Goal: Navigation & Orientation: Find specific page/section

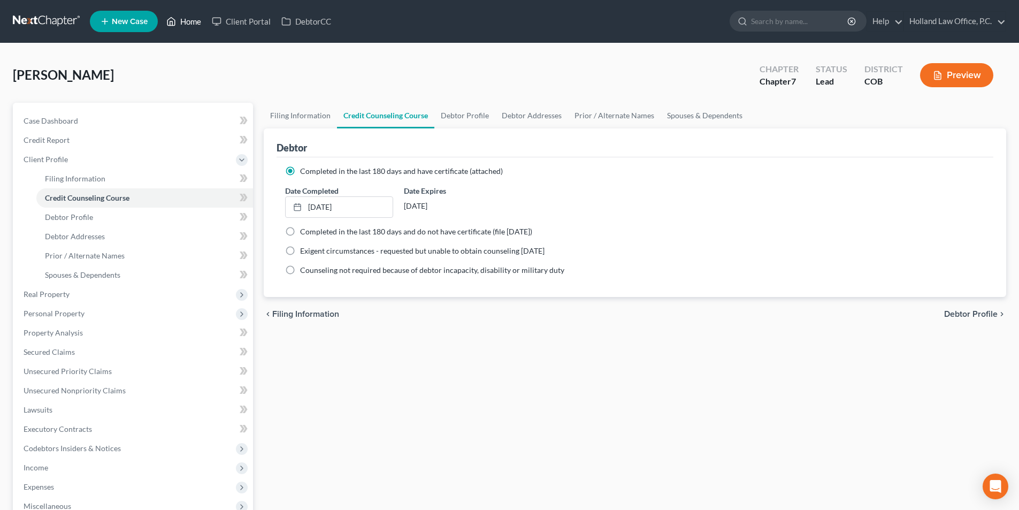
drag, startPoint x: 187, startPoint y: 23, endPoint x: 199, endPoint y: 25, distance: 12.4
click at [188, 23] on link "Home" at bounding box center [183, 21] width 45 height 19
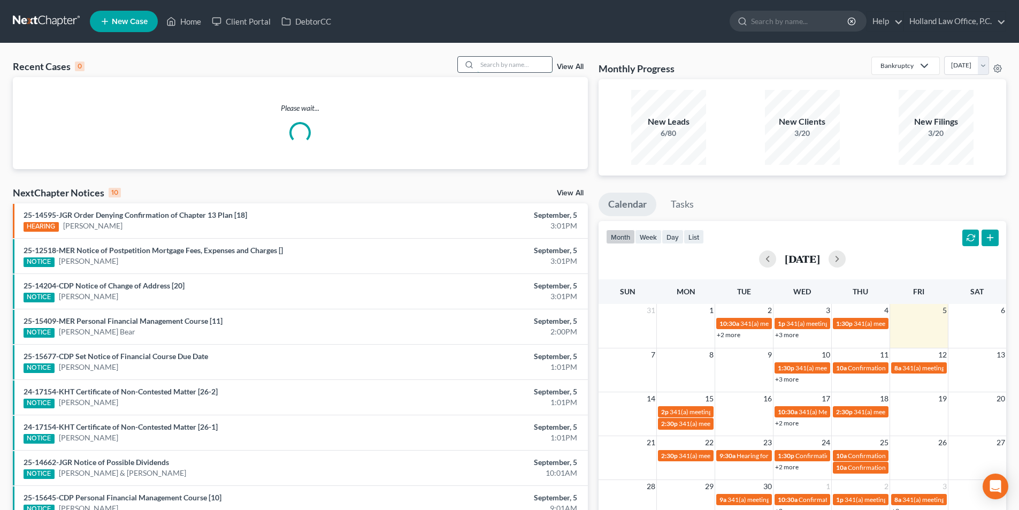
click at [512, 68] on input "search" at bounding box center [514, 65] width 75 height 16
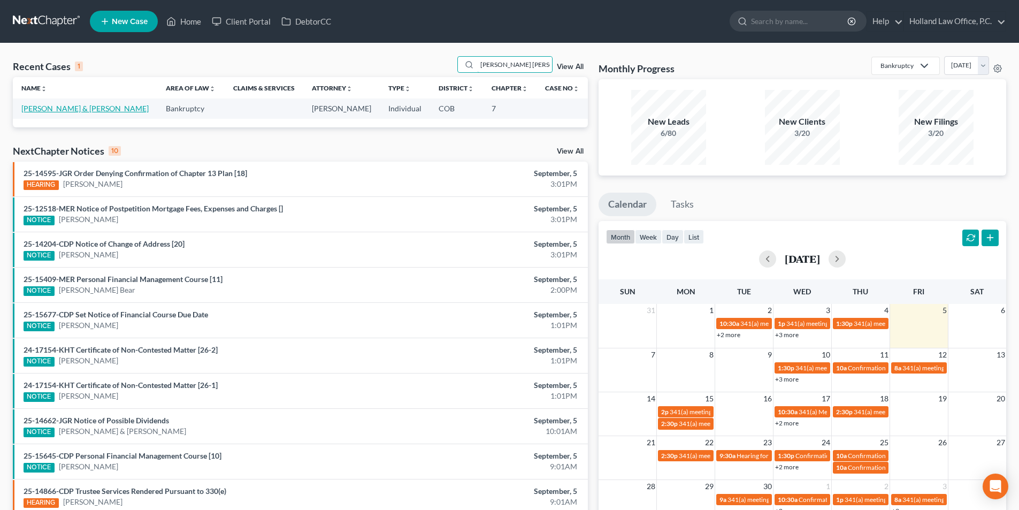
type input "[PERSON_NAME] [PERSON_NAME]"
click at [61, 107] on link "[PERSON_NAME] & [PERSON_NAME]" at bounding box center [84, 108] width 127 height 9
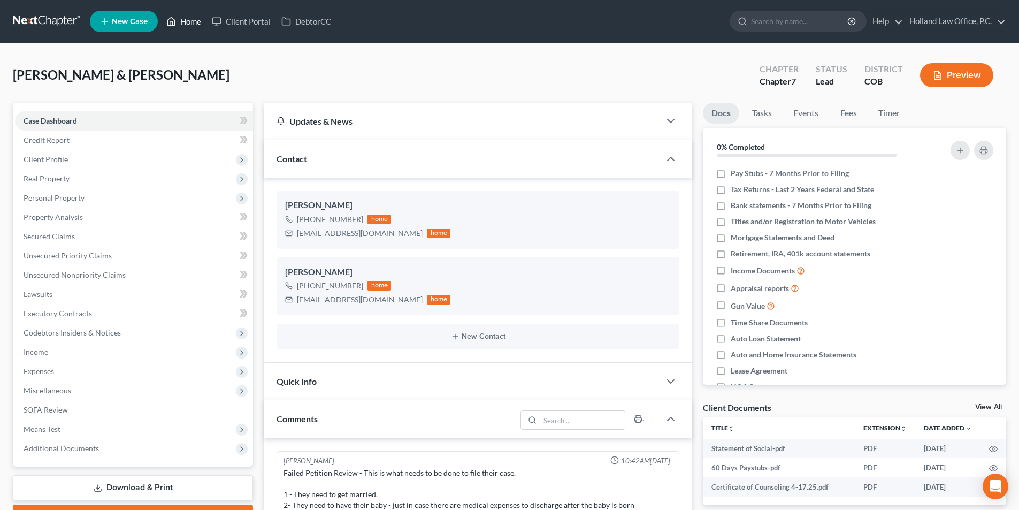
drag, startPoint x: 195, startPoint y: 23, endPoint x: 554, endPoint y: 55, distance: 360.2
click at [195, 23] on link "Home" at bounding box center [183, 21] width 45 height 19
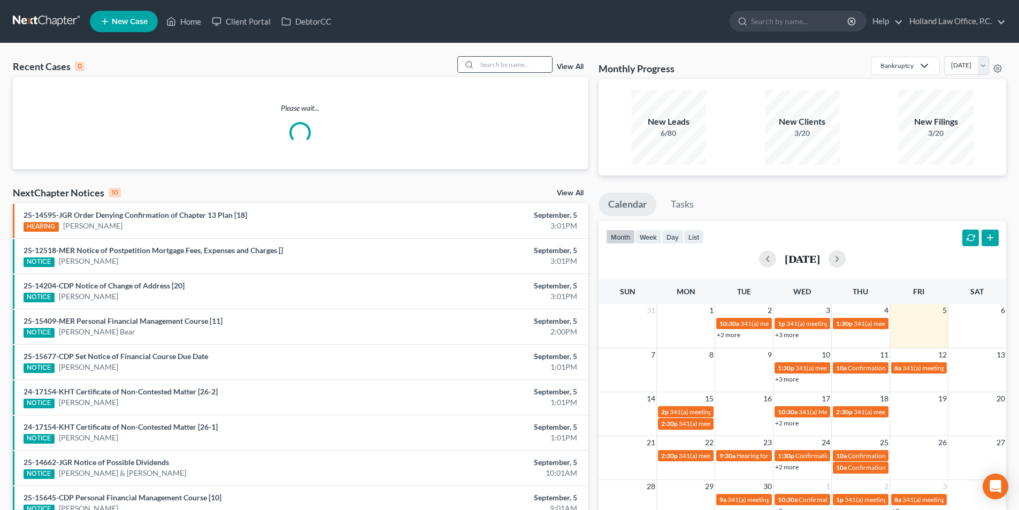
click at [531, 62] on input "search" at bounding box center [514, 65] width 75 height 16
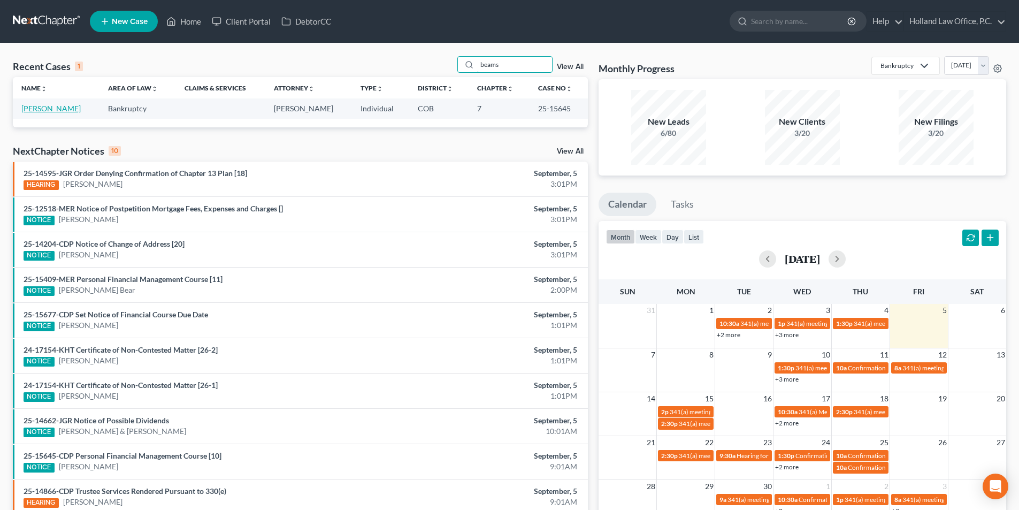
type input "beams"
click at [64, 113] on link "[PERSON_NAME]" at bounding box center [50, 108] width 59 height 9
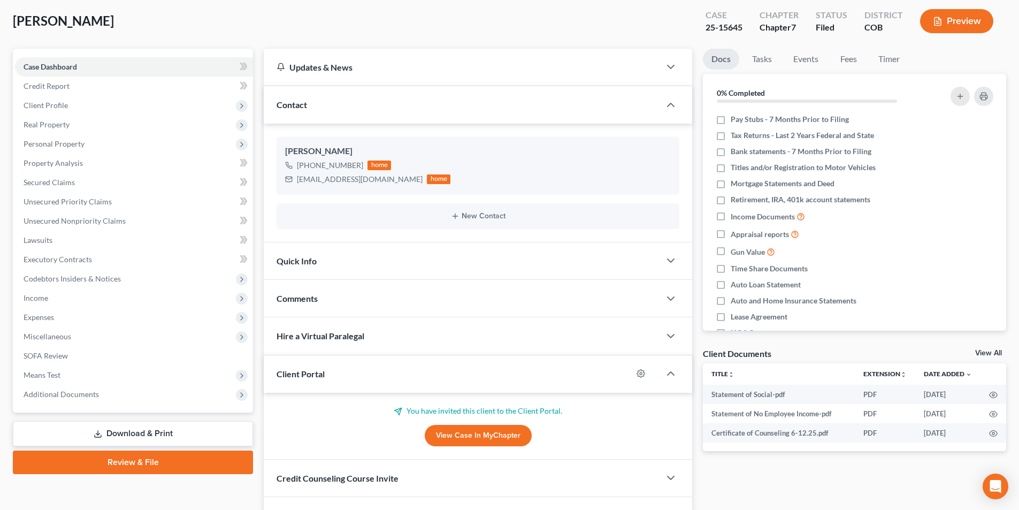
scroll to position [52, 0]
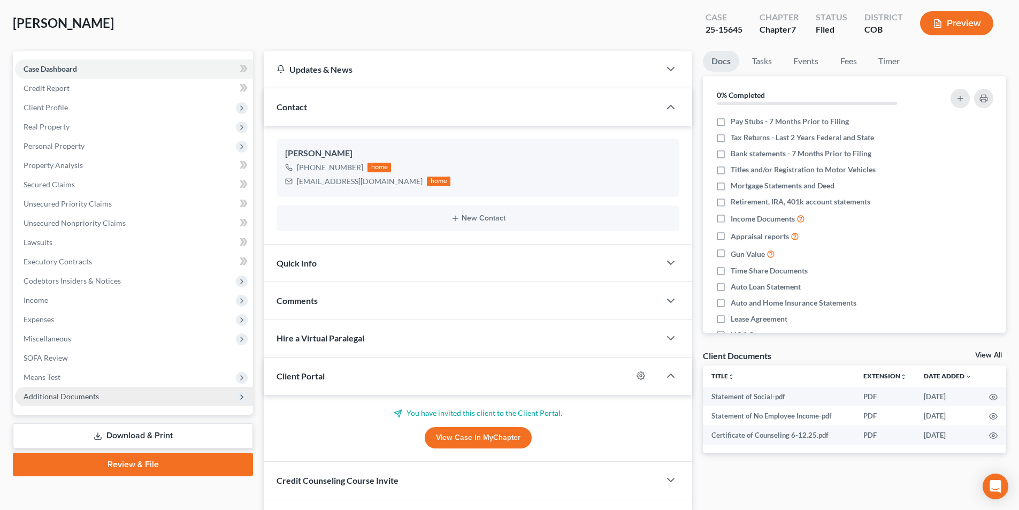
drag, startPoint x: 92, startPoint y: 392, endPoint x: 98, endPoint y: 392, distance: 5.4
click at [94, 392] on span "Additional Documents" at bounding box center [61, 395] width 75 height 9
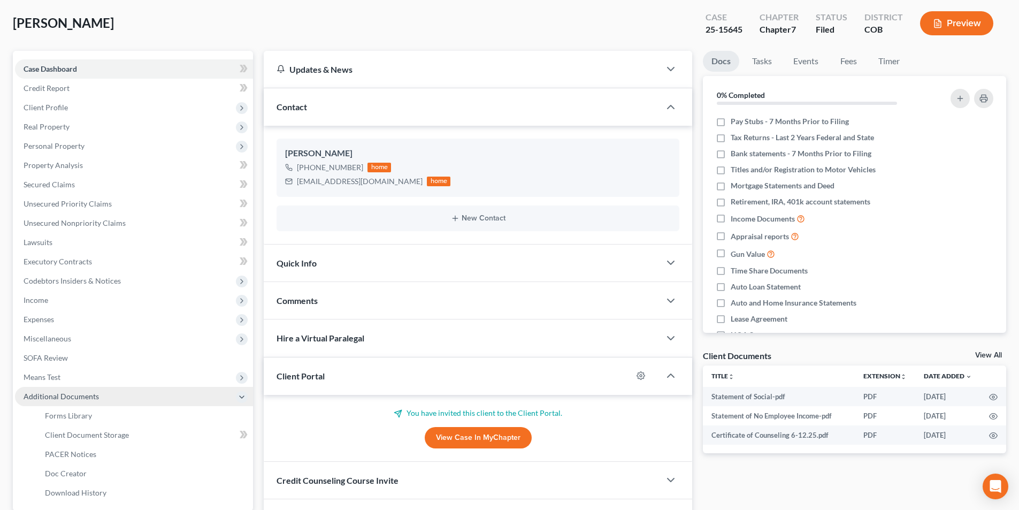
scroll to position [155, 0]
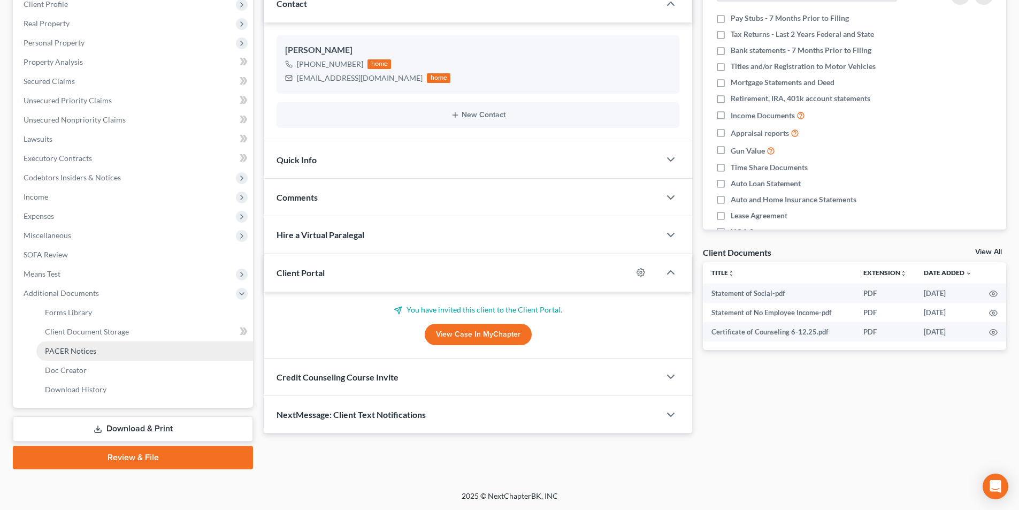
click at [99, 351] on link "PACER Notices" at bounding box center [144, 350] width 217 height 19
